Goal: Navigation & Orientation: Find specific page/section

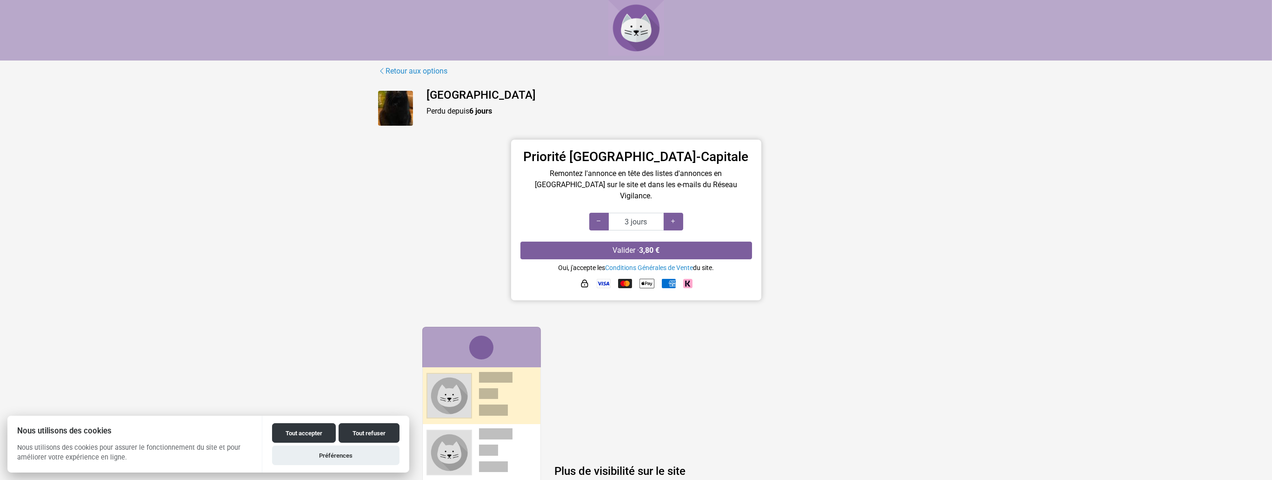
click at [396, 106] on img at bounding box center [395, 108] width 35 height 35
click at [451, 89] on h4 "[GEOGRAPHIC_DATA]" at bounding box center [661, 94] width 468 height 13
click at [396, 70] on link "Retour aux options" at bounding box center [413, 71] width 70 height 12
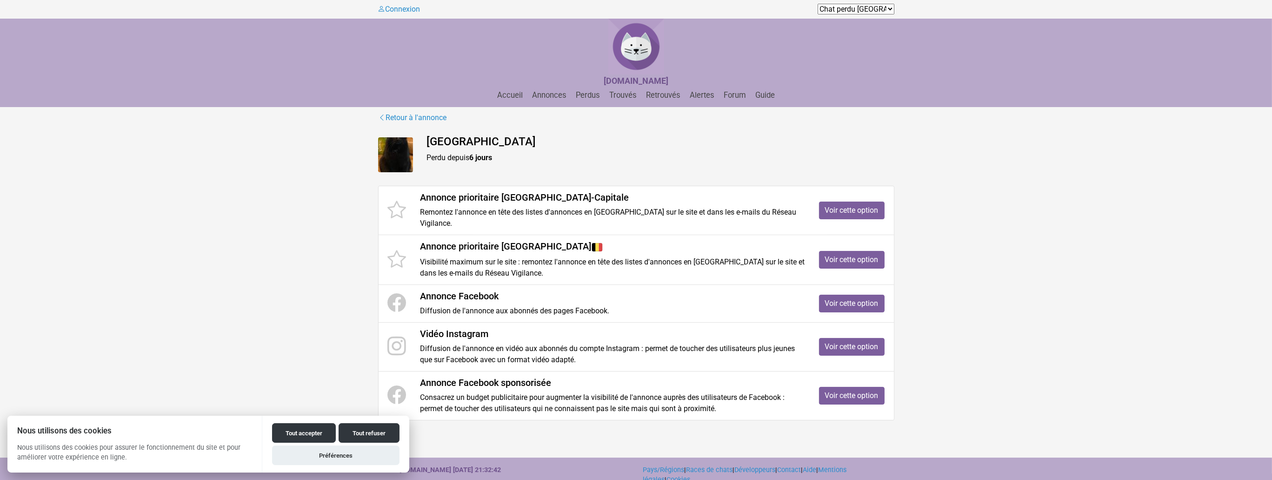
click at [433, 135] on h4 "[GEOGRAPHIC_DATA]" at bounding box center [661, 141] width 468 height 13
click at [407, 158] on img at bounding box center [395, 154] width 35 height 35
click at [514, 93] on link "Accueil" at bounding box center [510, 95] width 33 height 9
